Goal: Find specific page/section: Find specific page/section

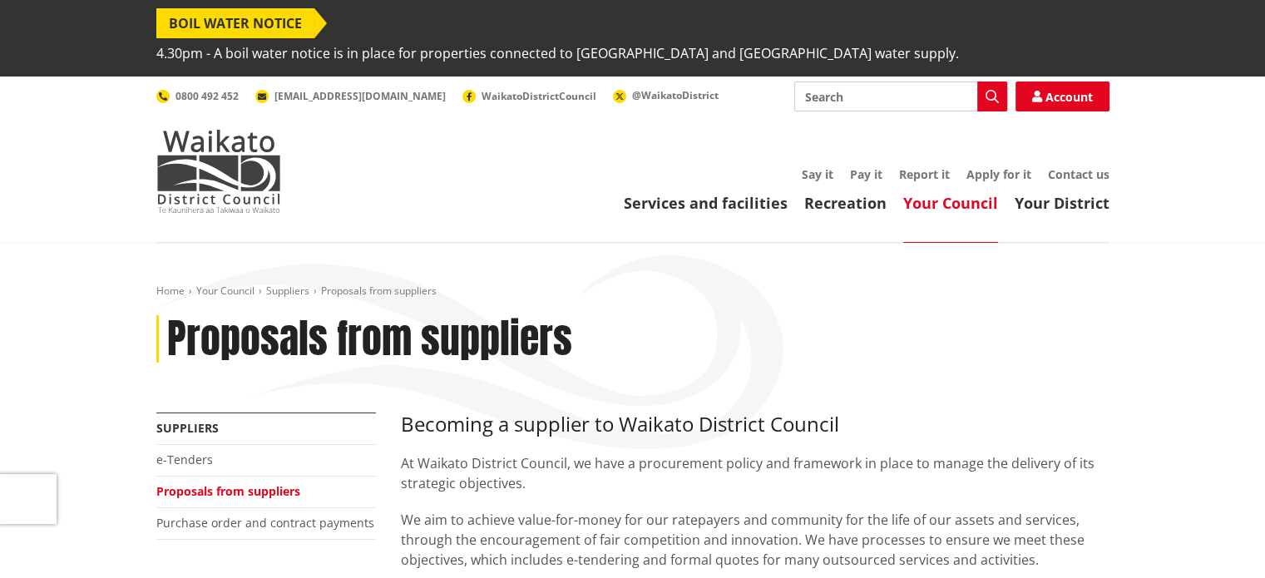
drag, startPoint x: 0, startPoint y: 0, endPoint x: 900, endPoint y: 77, distance: 903.4
click at [900, 82] on input "Search" at bounding box center [900, 97] width 213 height 30
type input "iqf"
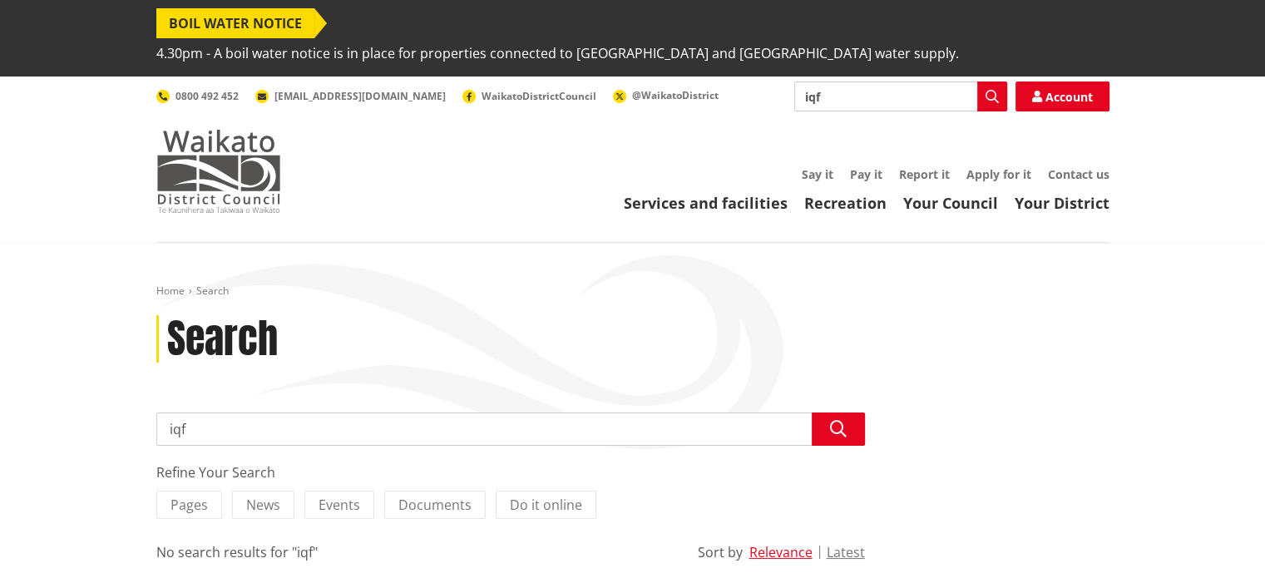
click at [206, 130] on img at bounding box center [218, 171] width 125 height 83
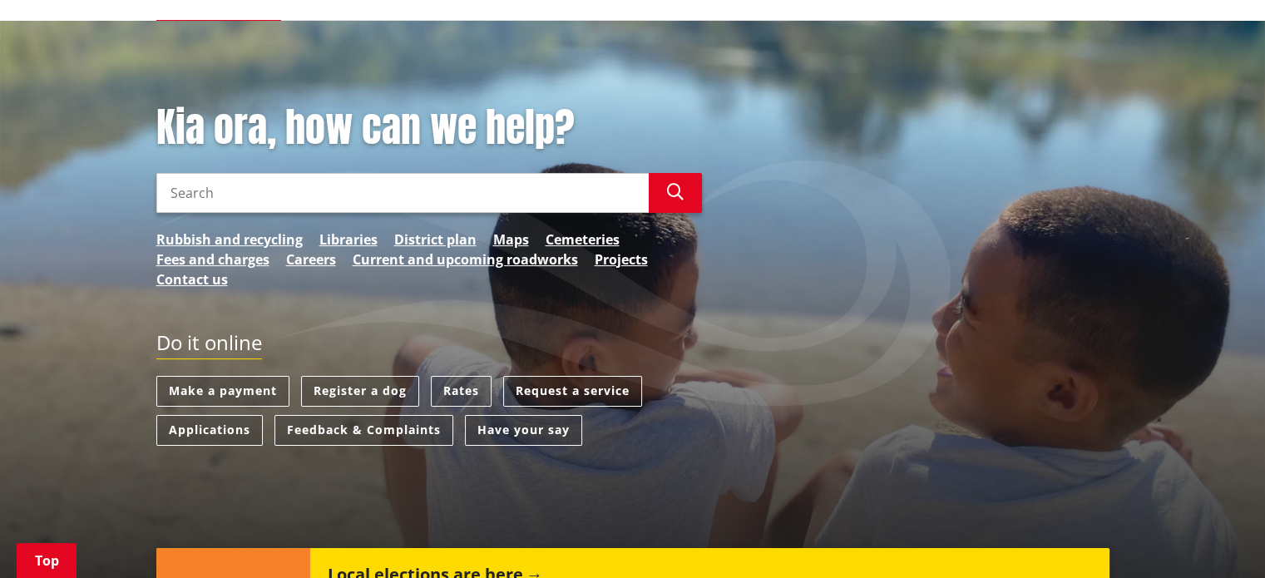
scroll to position [250, 0]
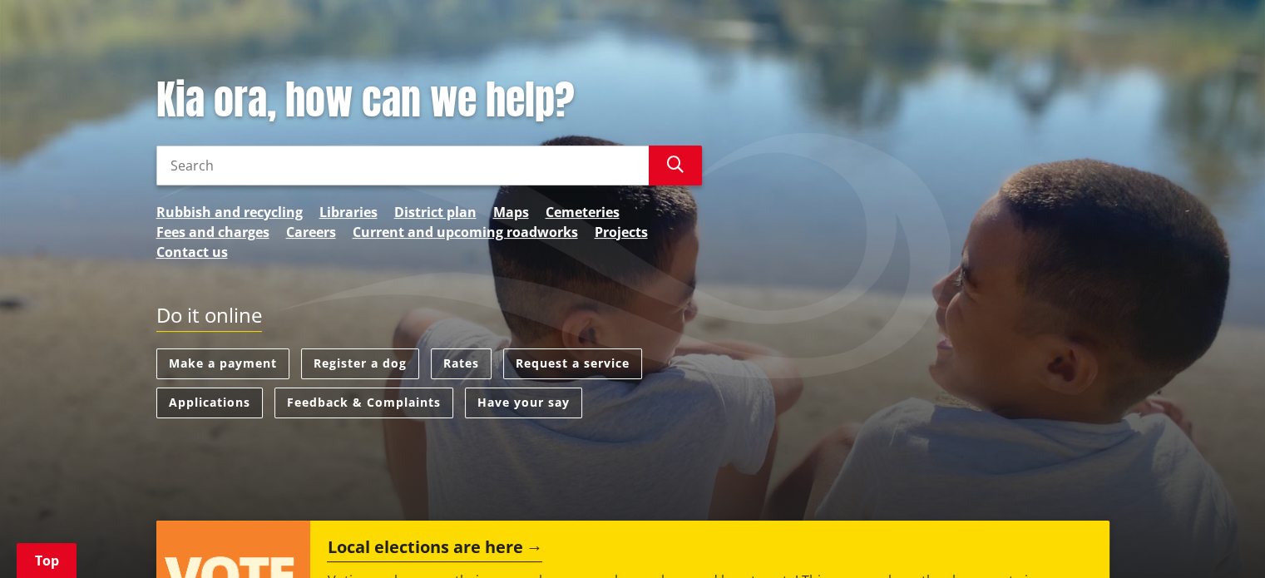
click at [224, 388] on link "Applications" at bounding box center [209, 403] width 106 height 31
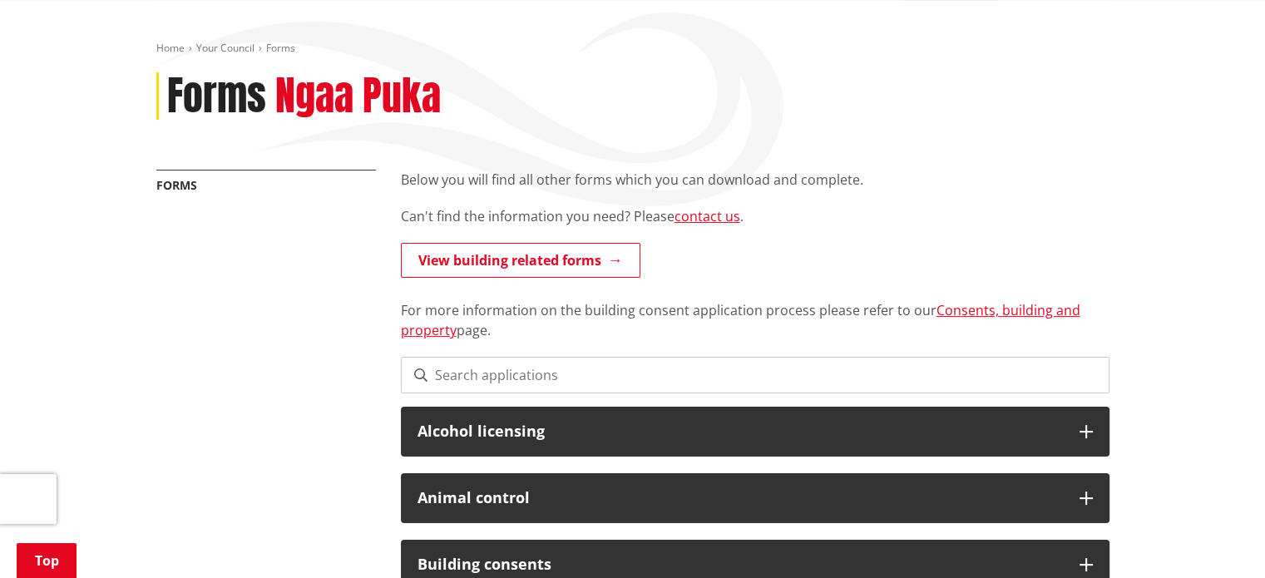
scroll to position [250, 0]
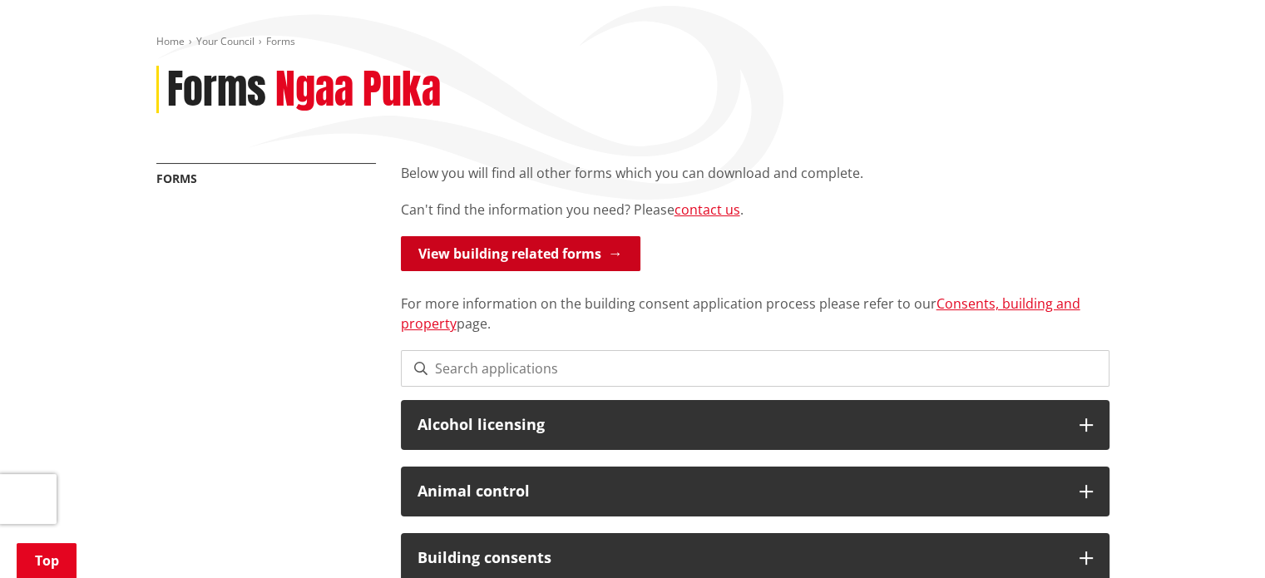
click at [512, 236] on link "View building related forms" at bounding box center [521, 253] width 240 height 35
